Goal: Register for event/course

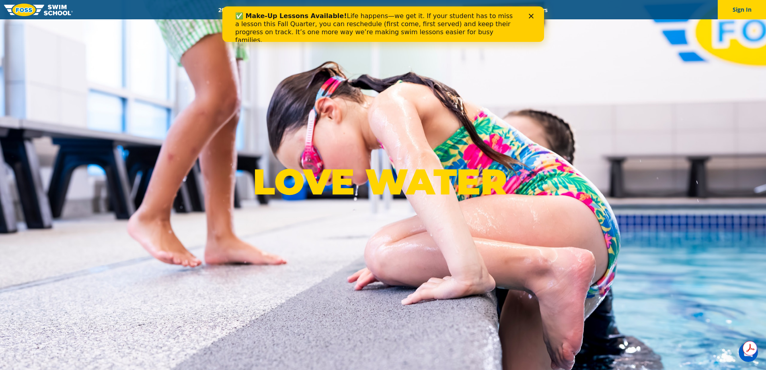
click at [532, 17] on polygon "Close" at bounding box center [530, 16] width 5 height 5
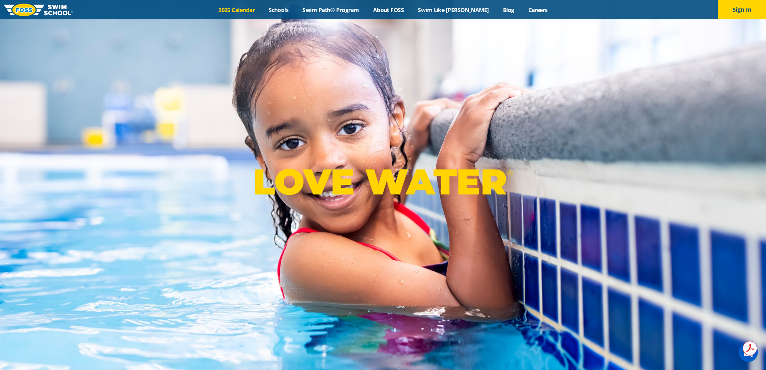
click at [243, 12] on link "2025 Calendar" at bounding box center [237, 10] width 50 height 8
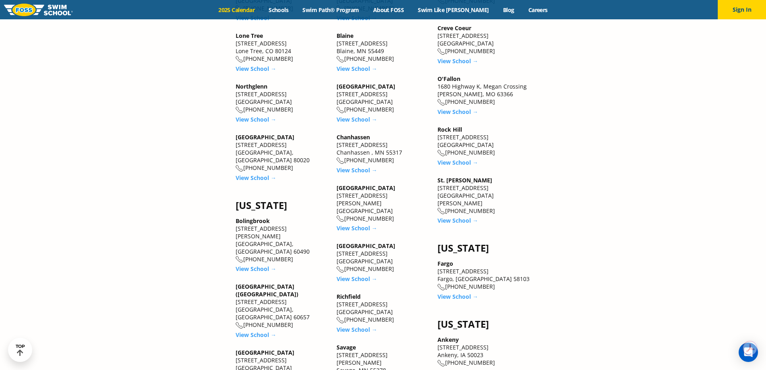
scroll to position [844, 0]
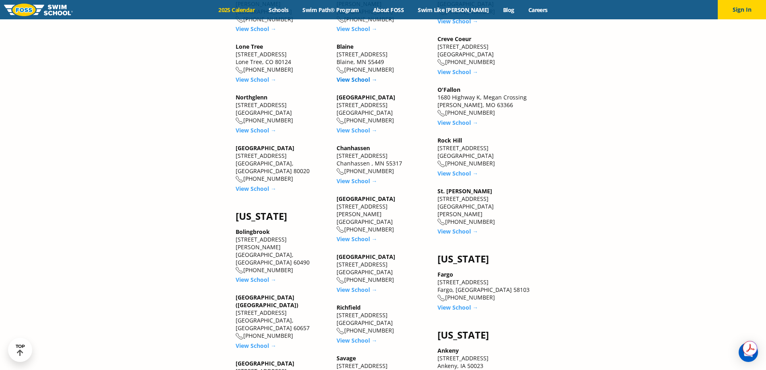
click at [350, 76] on link "View School →" at bounding box center [357, 80] width 41 height 8
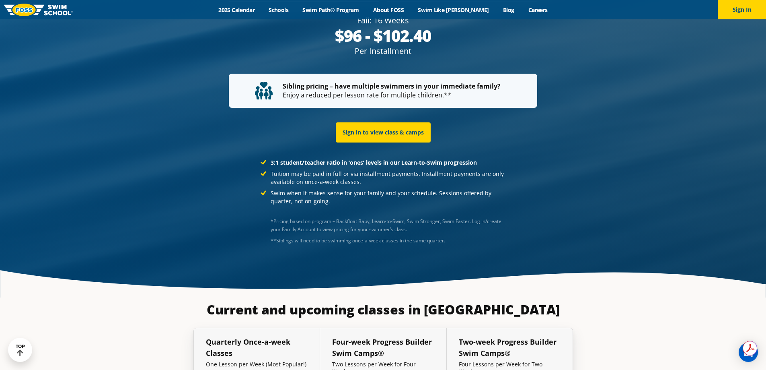
scroll to position [1686, 0]
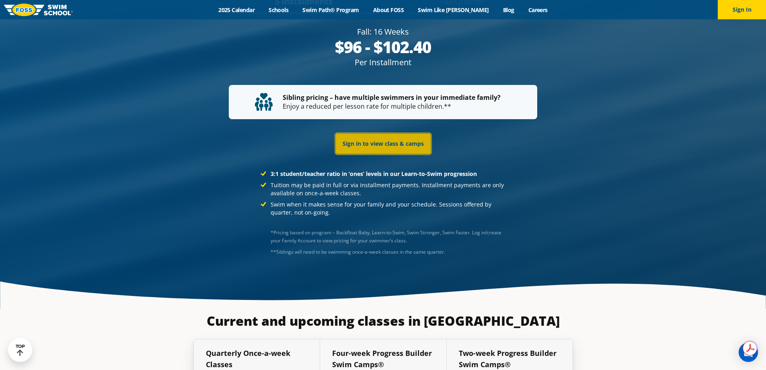
click at [388, 134] on link "Sign in to view class & camps" at bounding box center [383, 143] width 95 height 20
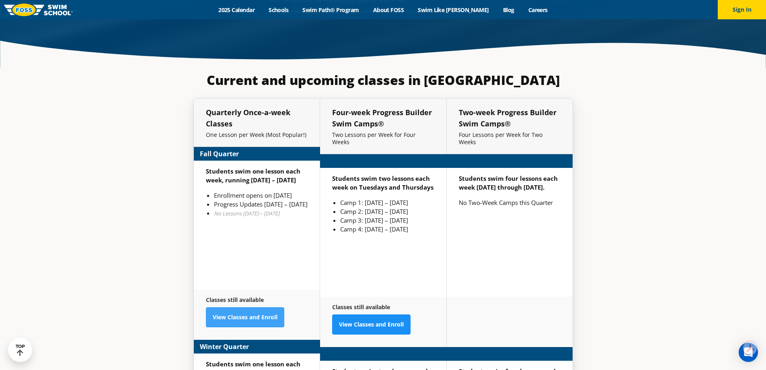
scroll to position [1927, 0]
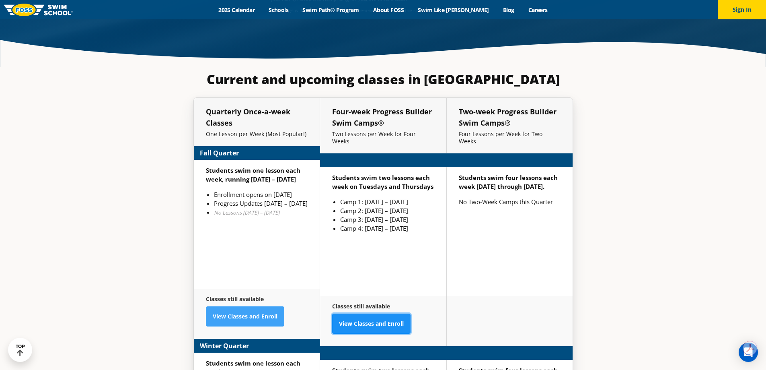
click at [379, 313] on link "View Classes and Enroll" at bounding box center [371, 323] width 78 height 20
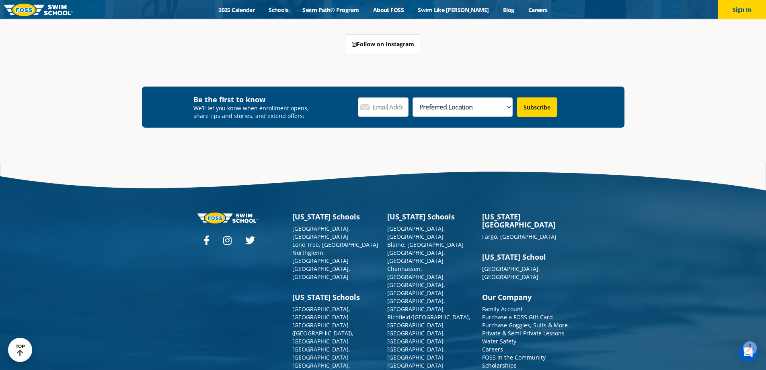
scroll to position [2994, 0]
